Goal: Use online tool/utility: Utilize a website feature to perform a specific function

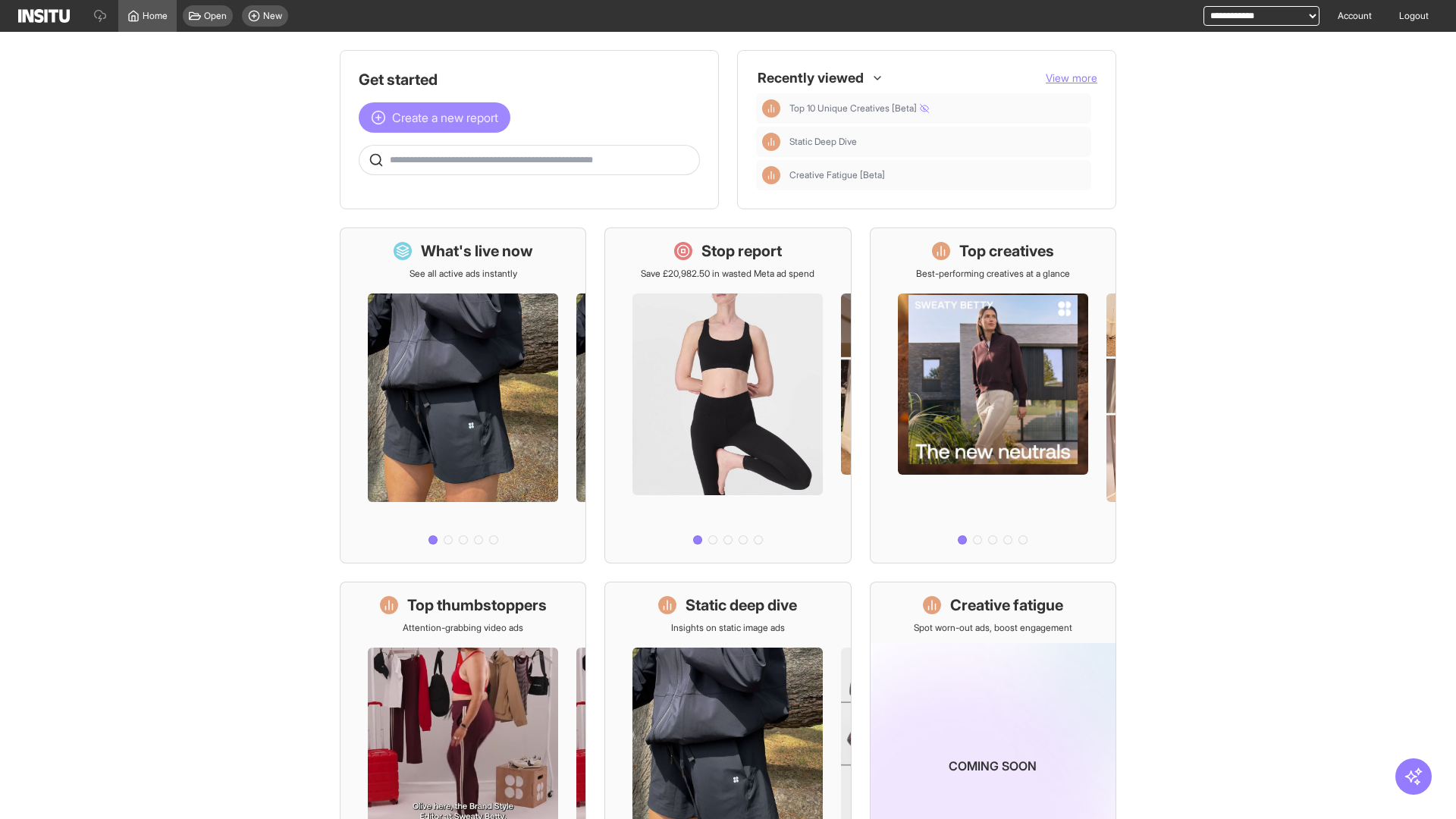
click at [438, 118] on span "Create a new report" at bounding box center [445, 118] width 106 height 18
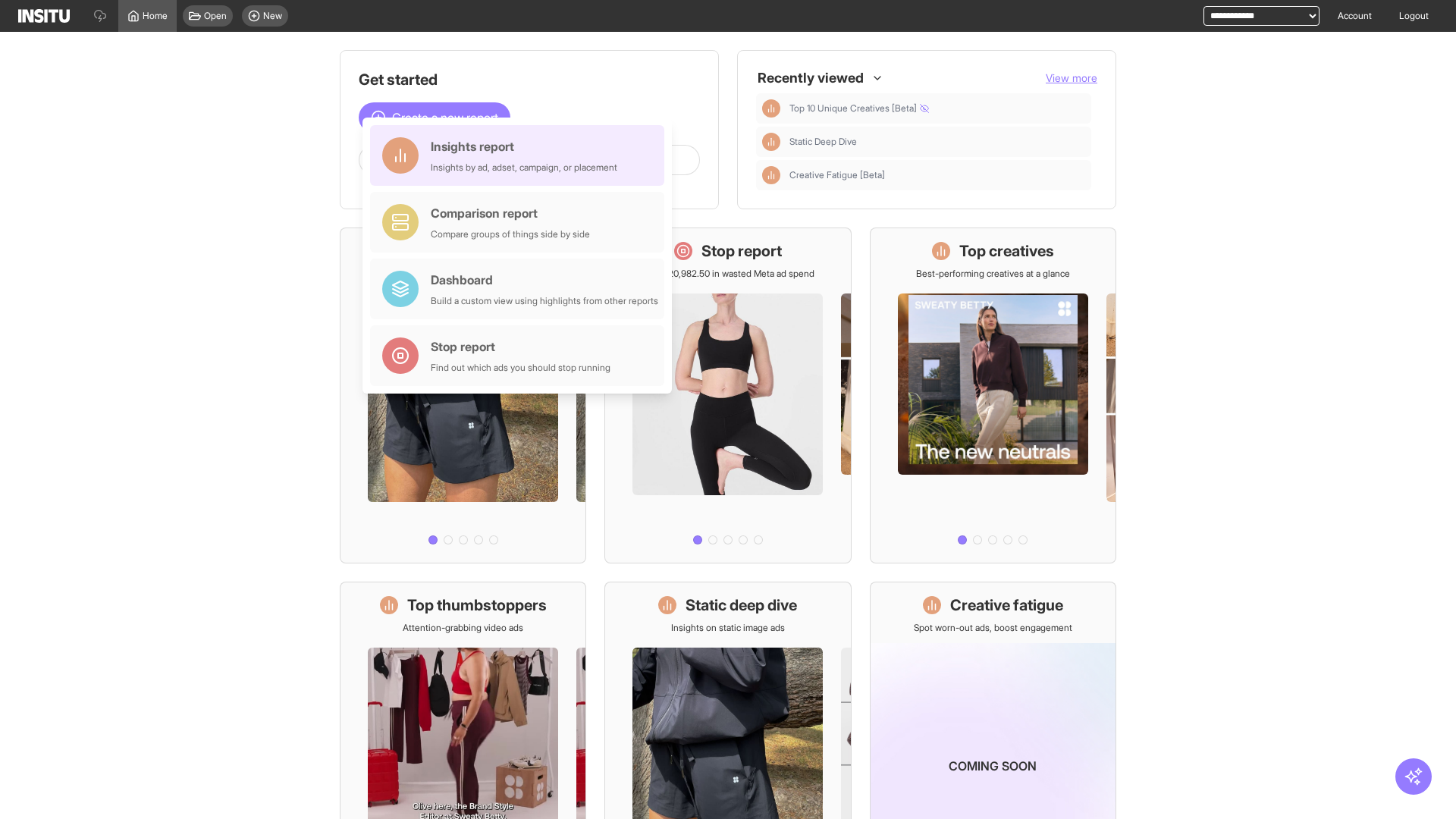
click at [522, 155] on div "Insights report Insights by ad, adset, campaign, or placement" at bounding box center [524, 155] width 186 height 37
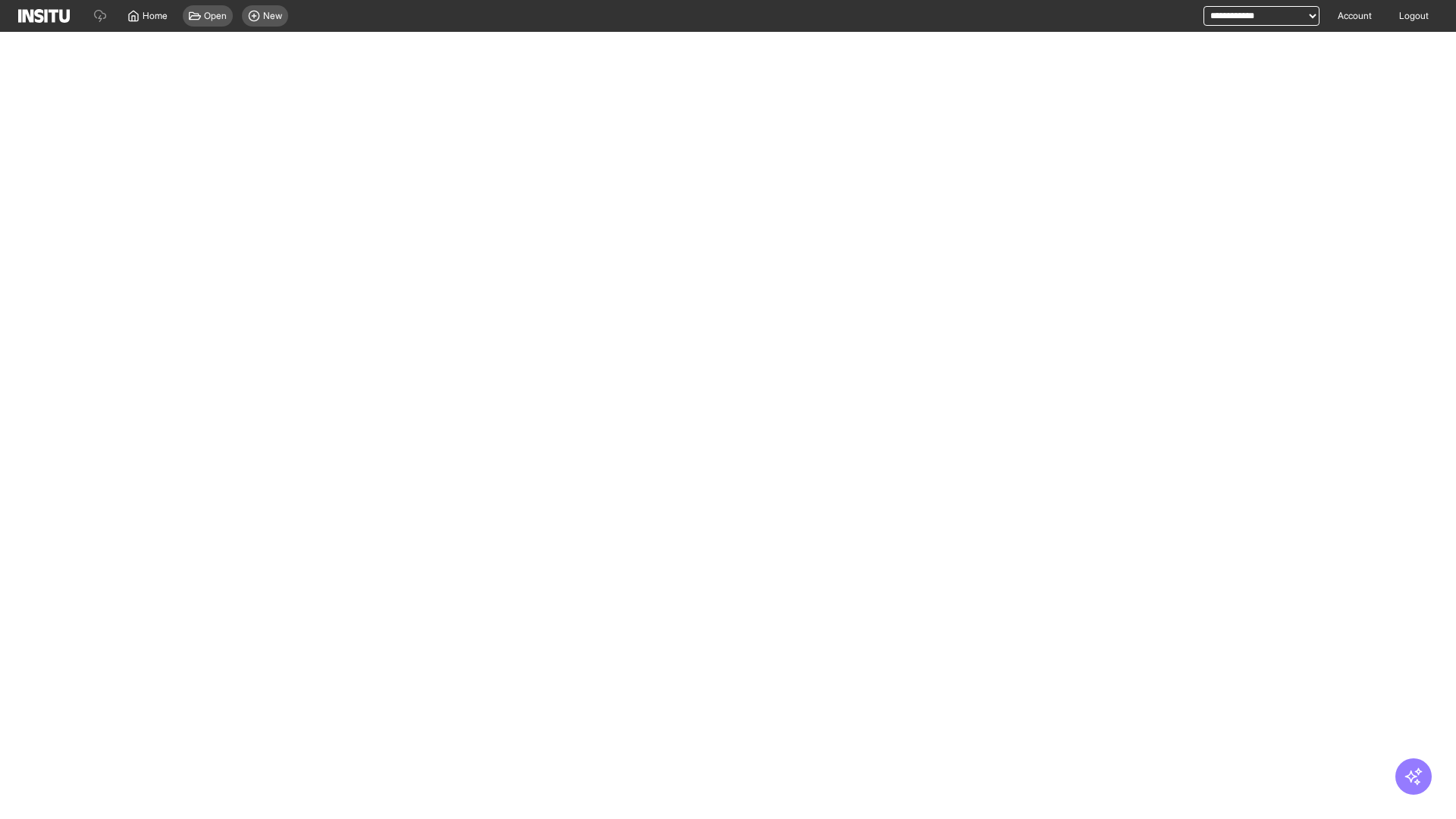
select select "**"
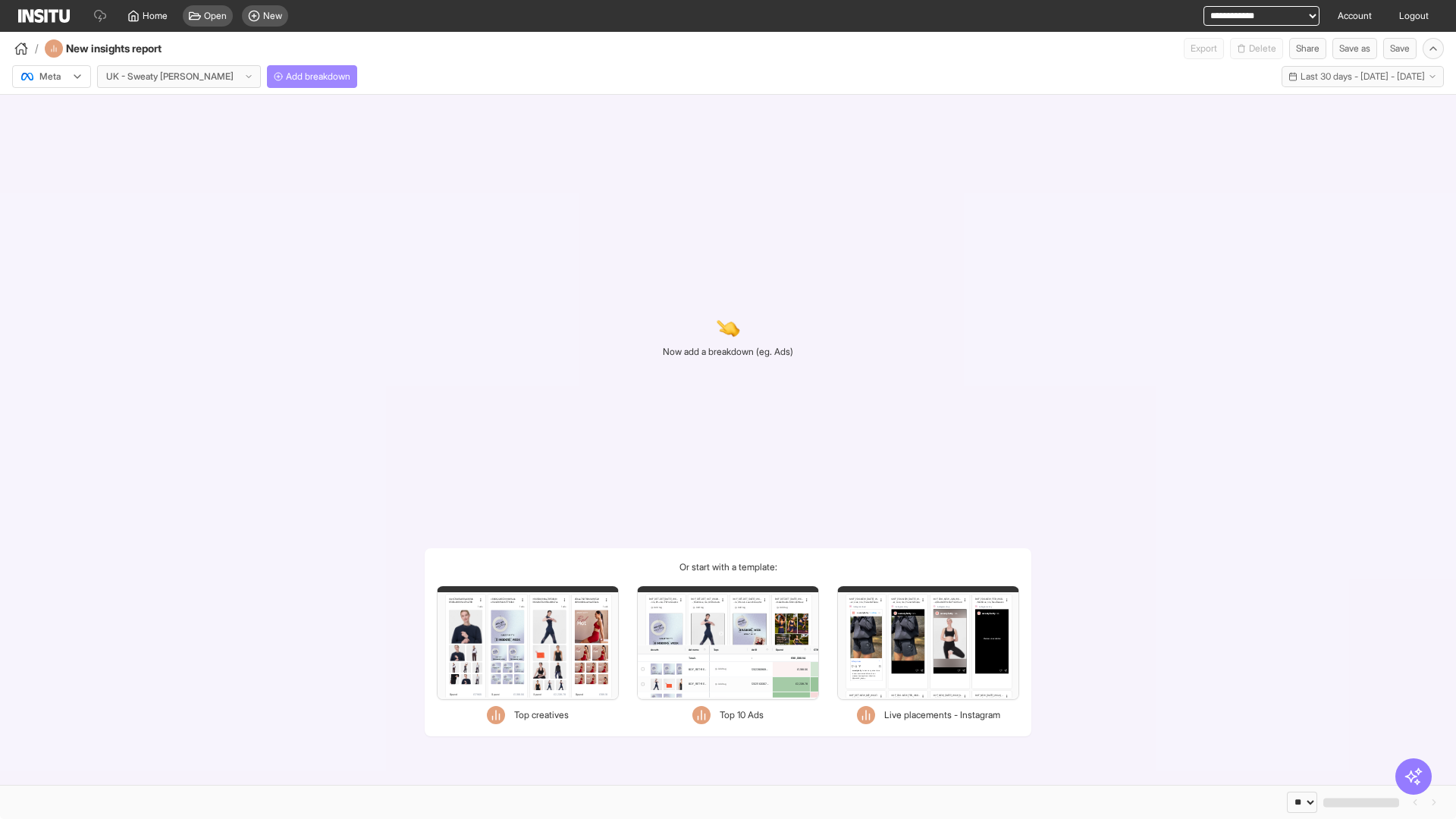
click at [286, 77] on span "Add breakdown" at bounding box center [318, 76] width 65 height 12
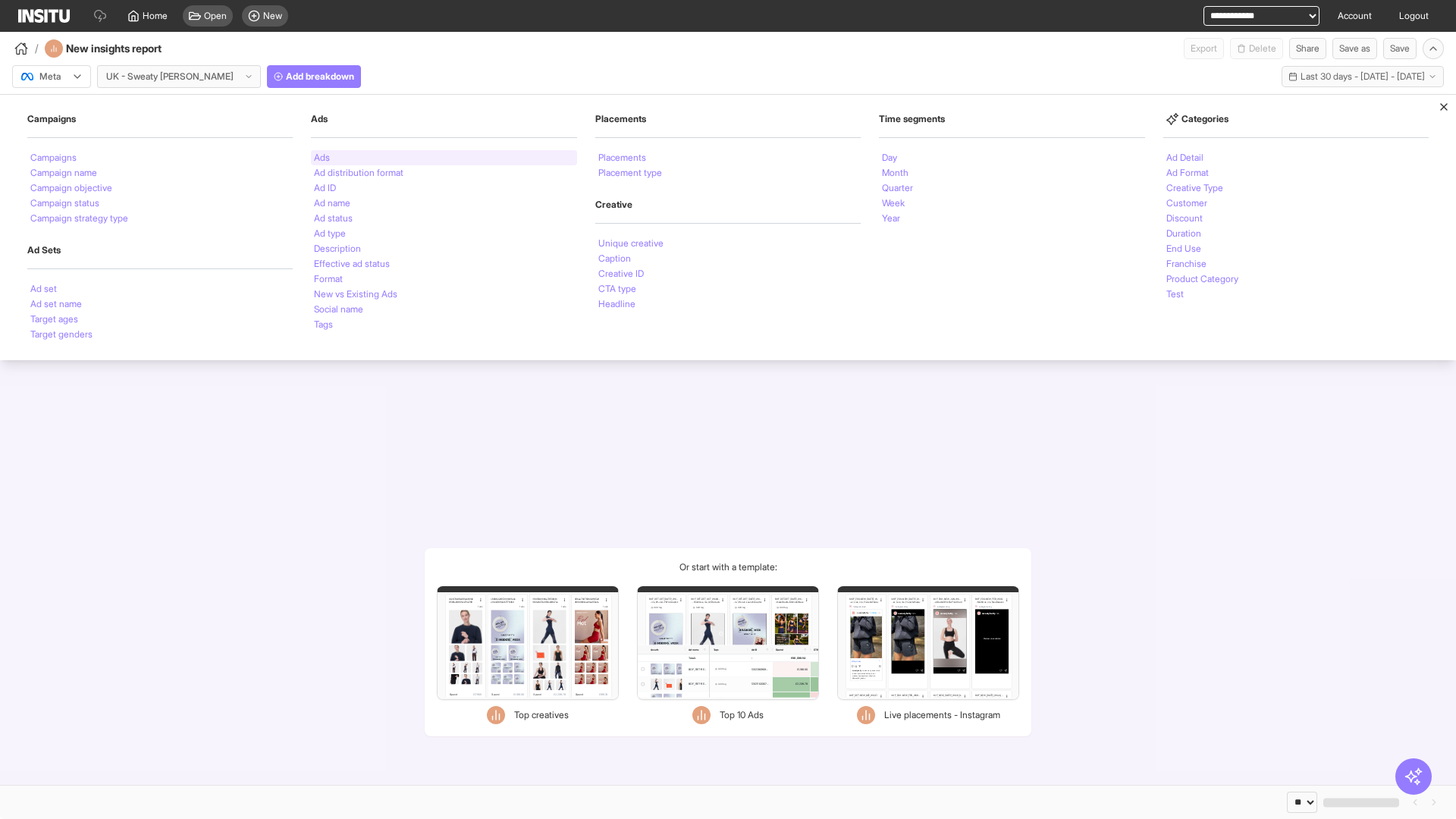
click at [322, 158] on li "Ads" at bounding box center [322, 158] width 16 height 9
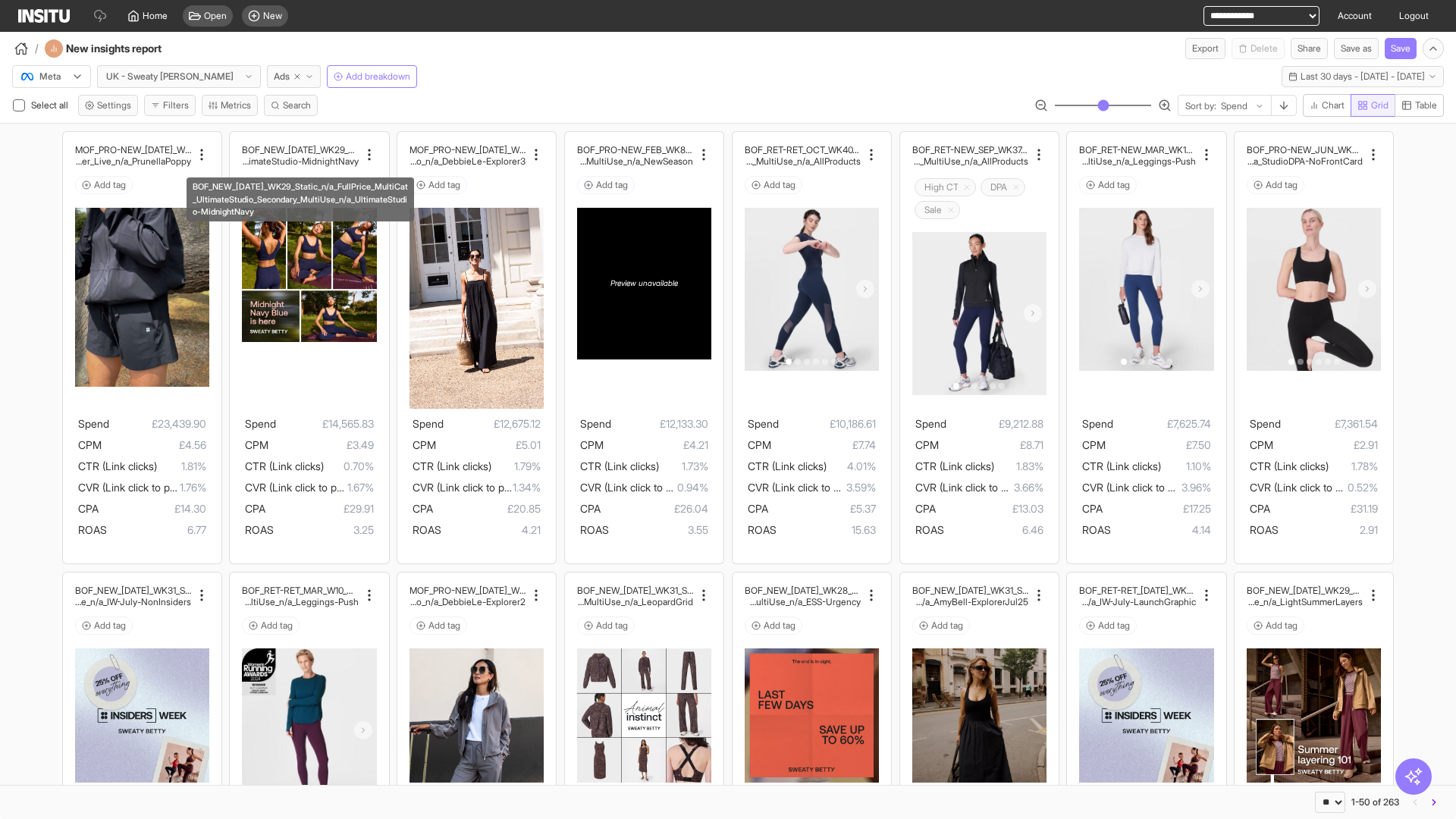
click at [1371, 105] on span "Grid" at bounding box center [1379, 105] width 17 height 12
